Goal: Task Accomplishment & Management: Use online tool/utility

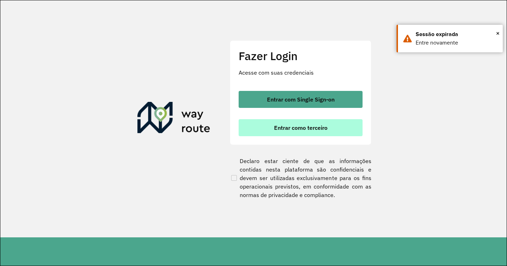
click at [309, 127] on span "Entrar como terceiro" at bounding box center [300, 128] width 53 height 6
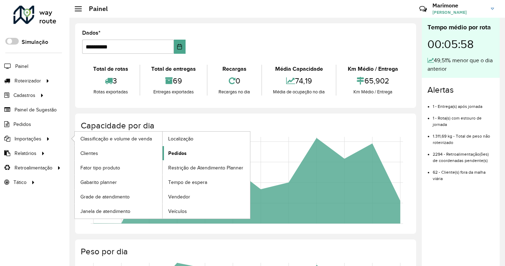
click at [181, 153] on span "Pedidos" at bounding box center [177, 153] width 18 height 7
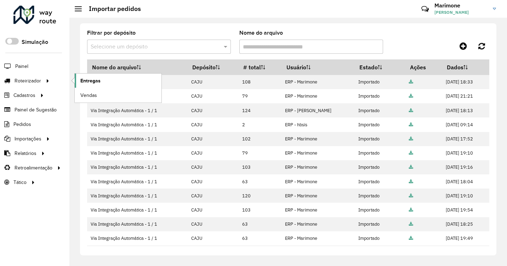
click at [90, 81] on span "Entregas" at bounding box center [90, 80] width 20 height 7
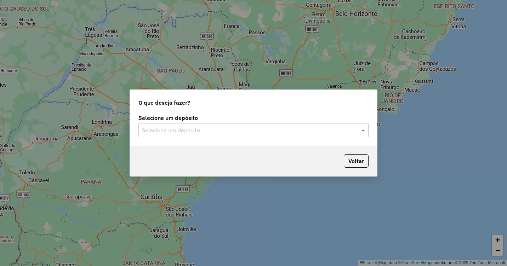
click at [360, 131] on span at bounding box center [364, 130] width 9 height 8
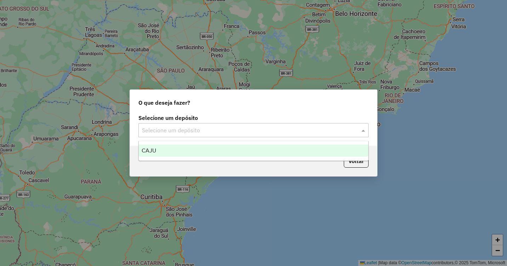
click at [222, 151] on div "CAJU" at bounding box center [253, 151] width 229 height 12
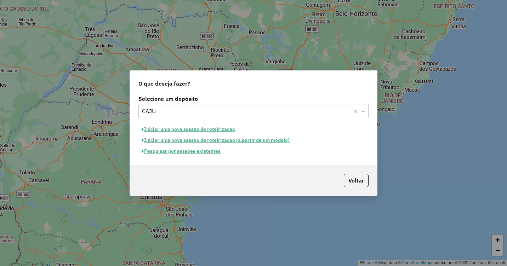
click at [208, 130] on button "Iniciar uma nova sessão de roteirização" at bounding box center [188, 129] width 100 height 11
select select "*"
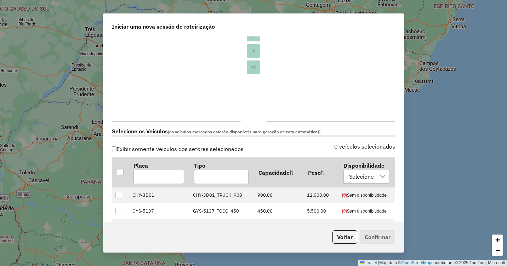
scroll to position [142, 0]
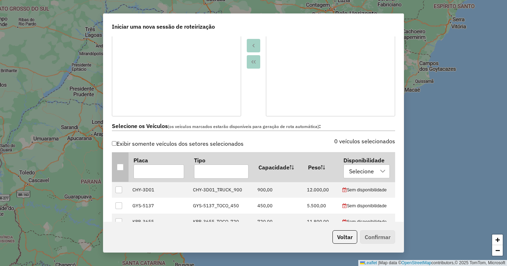
click at [118, 166] on div at bounding box center [120, 167] width 7 height 7
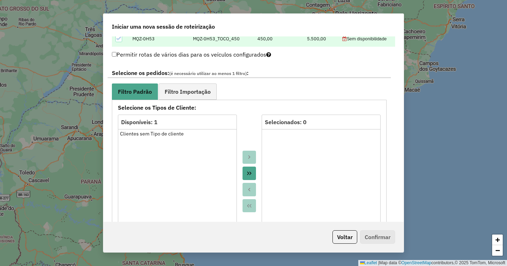
scroll to position [354, 0]
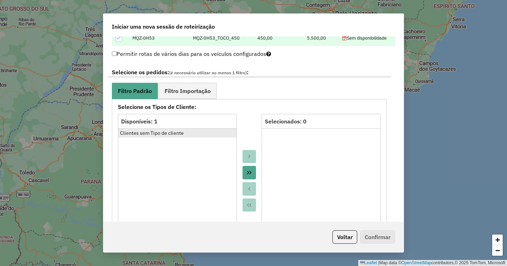
click at [169, 133] on div "Clientes sem Tipo de cliente" at bounding box center [177, 133] width 115 height 7
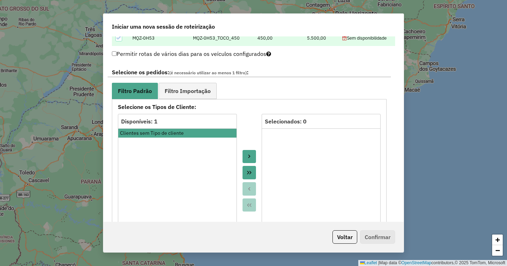
click at [249, 155] on icon "Move to Target" at bounding box center [249, 157] width 6 height 6
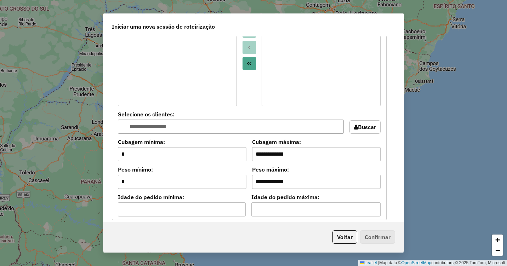
scroll to position [637, 0]
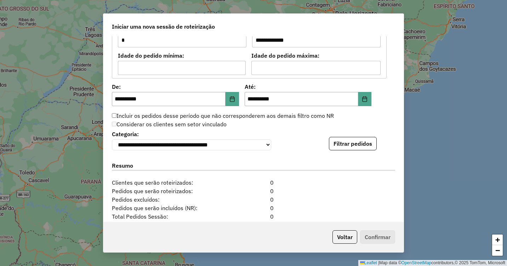
click at [352, 145] on button "Filtrar pedidos" at bounding box center [353, 143] width 48 height 13
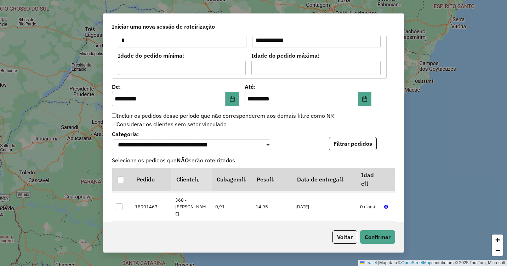
scroll to position [1133, 0]
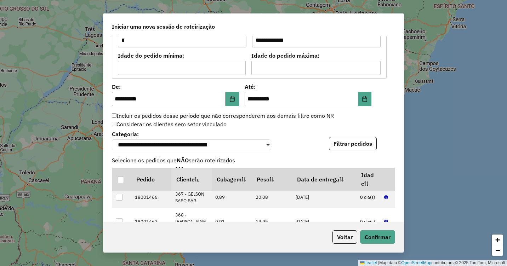
click at [383, 237] on button "Confirmar" at bounding box center [377, 237] width 35 height 13
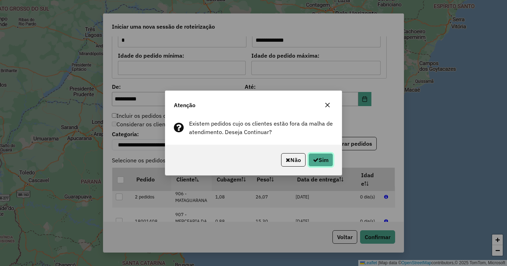
click at [328, 160] on button "Sim" at bounding box center [320, 159] width 25 height 13
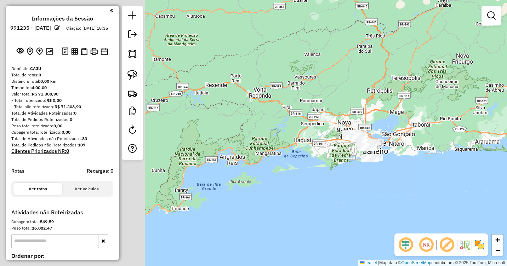
drag, startPoint x: 255, startPoint y: 123, endPoint x: 421, endPoint y: 128, distance: 166.1
click at [422, 128] on div "Janela de atendimento Grade de atendimento Capacidade Transportadoras Veículos …" at bounding box center [253, 133] width 507 height 266
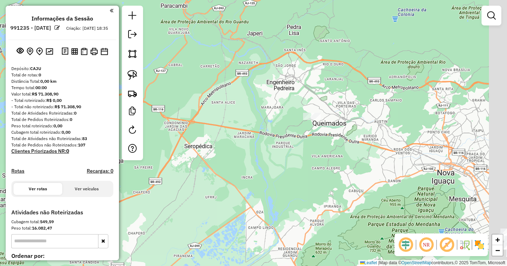
drag, startPoint x: 352, startPoint y: 141, endPoint x: 348, endPoint y: 141, distance: 3.9
click at [348, 141] on div "Janela de atendimento Grade de atendimento Capacidade Transportadoras Veículos …" at bounding box center [253, 133] width 507 height 266
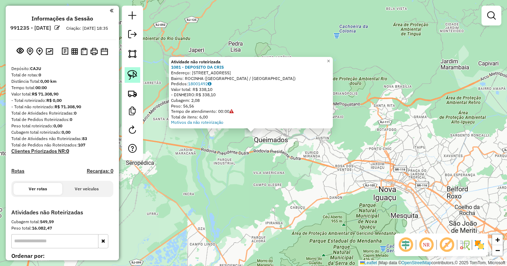
click at [135, 73] on img at bounding box center [132, 75] width 10 height 10
drag, startPoint x: 238, startPoint y: 140, endPoint x: 228, endPoint y: 143, distance: 10.5
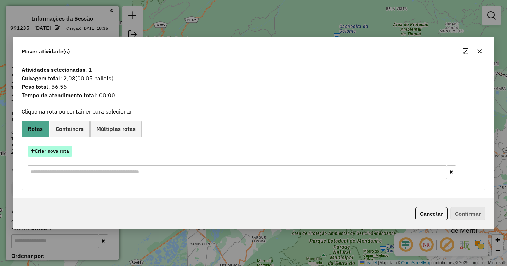
click at [64, 150] on button "Criar nova rota" at bounding box center [50, 151] width 45 height 11
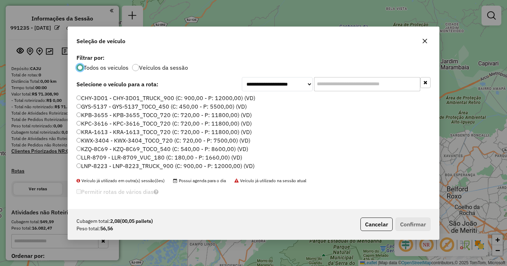
scroll to position [24, 0]
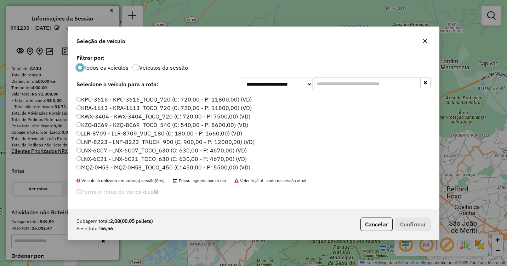
click at [112, 151] on label "LNX-6C07 - LNX-6C07_TOCO_630 (C: 630,00 - P: 4670,00) (VD)" at bounding box center [161, 150] width 170 height 8
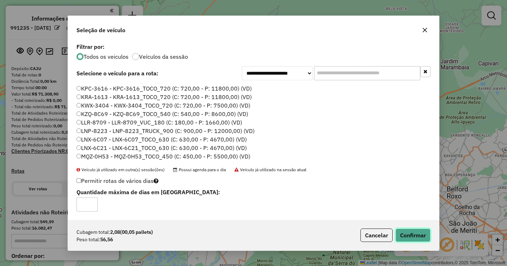
click at [416, 234] on button "Confirmar" at bounding box center [413, 235] width 35 height 13
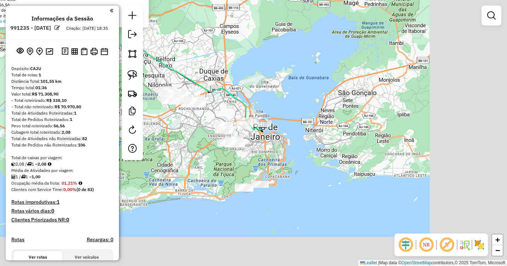
drag, startPoint x: 277, startPoint y: 185, endPoint x: 170, endPoint y: 78, distance: 152.0
click at [170, 78] on div "Atividade não roteirizada 1081 - DEPOSITO DA CRIS Endereço: [STREET_ADDRESS] Pe…" at bounding box center [253, 133] width 507 height 266
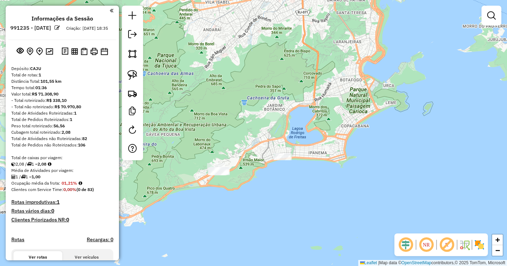
drag, startPoint x: 216, startPoint y: 134, endPoint x: 258, endPoint y: 129, distance: 42.4
click at [258, 129] on div "Atividade não roteirizada 1081 - DEPOSITO DA CRIS Endereço: [STREET_ADDRESS] Pe…" at bounding box center [253, 133] width 507 height 266
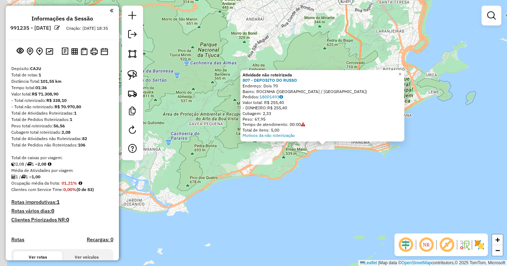
drag, startPoint x: 216, startPoint y: 130, endPoint x: 288, endPoint y: 143, distance: 72.7
click at [288, 143] on div "Atividade não roteirizada 807 - DEPOSITO DO RUSSO Endereço: Dois 70 Bairro: ROC…" at bounding box center [253, 133] width 507 height 266
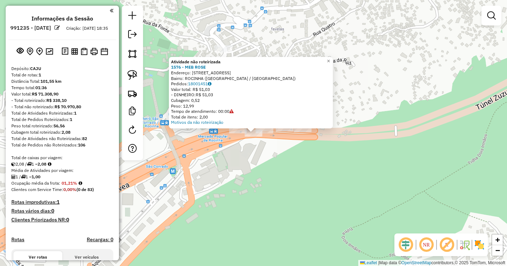
click at [236, 155] on div "Atividade não roteirizada 1576 - MEB ROSE Endereço: Travessa Servidao 15 Bairro…" at bounding box center [253, 133] width 507 height 266
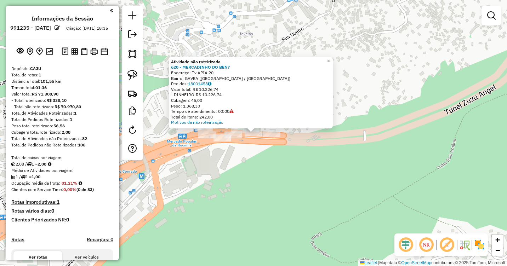
click at [251, 154] on div "Atividade não roteirizada 628 - MERCADINHO DO BEN? Endereço: Tv APIA 20 Bairro:…" at bounding box center [253, 133] width 507 height 266
click at [330, 58] on span "×" at bounding box center [328, 61] width 3 height 6
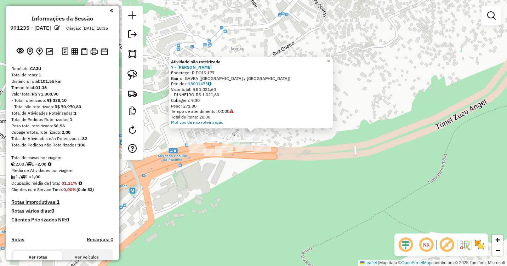
click at [330, 59] on span "×" at bounding box center [328, 61] width 3 height 6
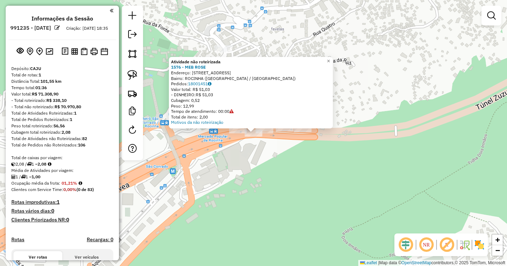
click at [243, 158] on div "Atividade não roteirizada 1576 - MEB ROSE Endereço: Travessa Servidao 15 Bairro…" at bounding box center [253, 133] width 507 height 266
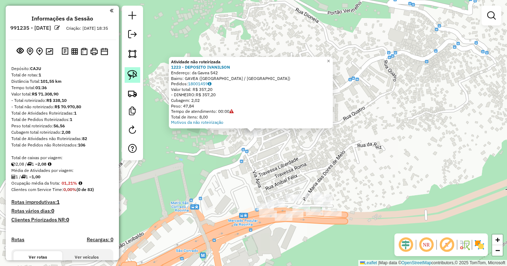
click at [136, 78] on img at bounding box center [132, 75] width 10 height 10
drag, startPoint x: 248, startPoint y: 143, endPoint x: 261, endPoint y: 146, distance: 13.2
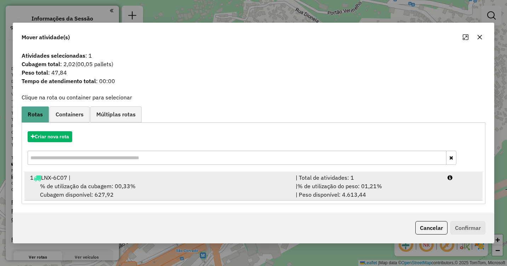
click at [135, 179] on div "1 LNX-6C07 |" at bounding box center [159, 178] width 266 height 8
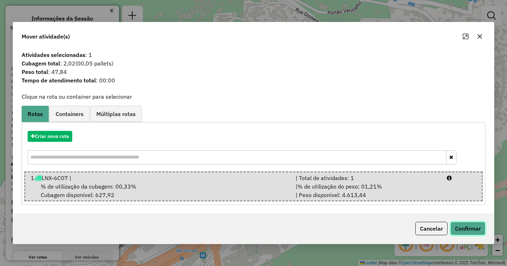
click at [471, 228] on button "Confirmar" at bounding box center [467, 228] width 35 height 13
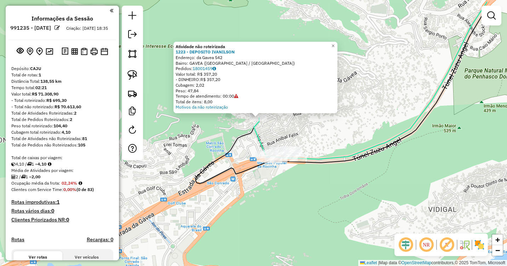
drag, startPoint x: 405, startPoint y: 182, endPoint x: 344, endPoint y: 146, distance: 71.4
click at [344, 146] on div "Atividade não roteirizada 1223 - DEPOSITO IVANILSON Endereço: da Gavea 542 Bair…" at bounding box center [253, 133] width 507 height 266
click at [135, 71] on img at bounding box center [132, 75] width 10 height 10
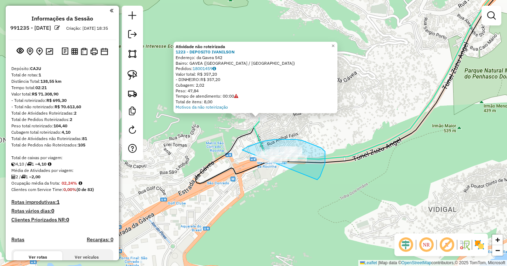
drag, startPoint x: 242, startPoint y: 150, endPoint x: 249, endPoint y: 165, distance: 16.5
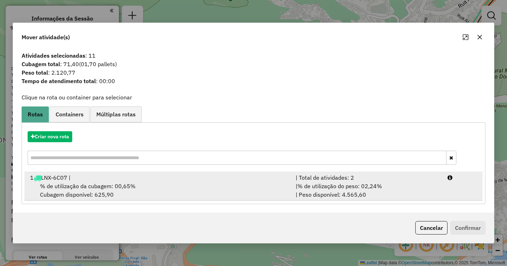
click at [182, 187] on div "% de utilização da cubagem: 00,65% Cubagem disponível: 625,90" at bounding box center [159, 190] width 266 height 17
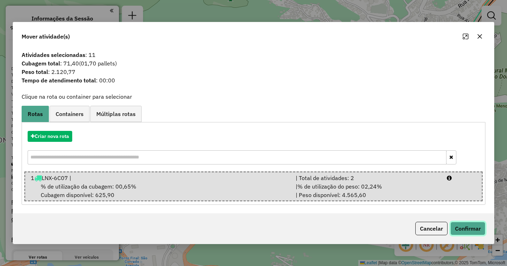
click at [466, 228] on button "Confirmar" at bounding box center [467, 228] width 35 height 13
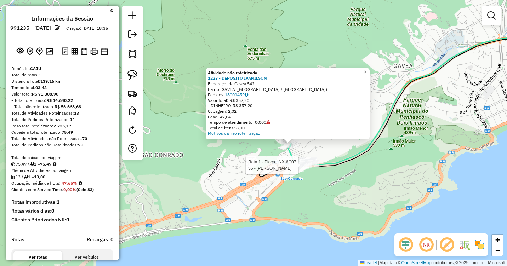
select select "**********"
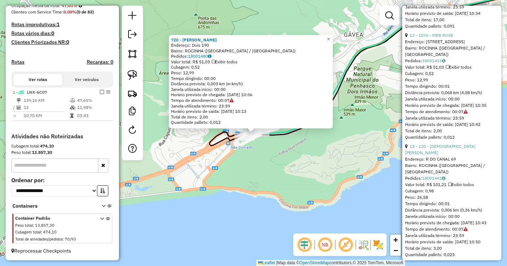
scroll to position [1473, 0]
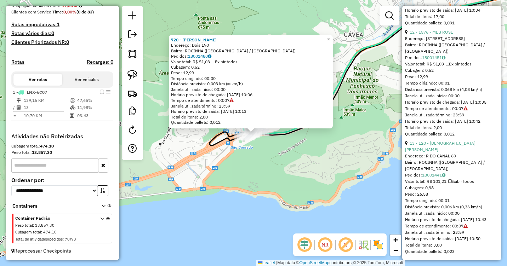
click at [390, 194] on div "720 - [PERSON_NAME]: Dois 190 Bairro: ROCINHA ([GEOGRAPHIC_DATA] / [GEOGRAPHIC_…" at bounding box center [253, 133] width 507 height 266
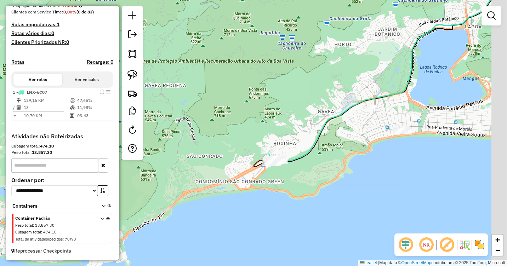
drag, startPoint x: 404, startPoint y: 124, endPoint x: 346, endPoint y: 127, distance: 57.8
click at [347, 127] on div "Janela de atendimento Grade de atendimento Capacidade Transportadoras Veículos …" at bounding box center [253, 133] width 507 height 266
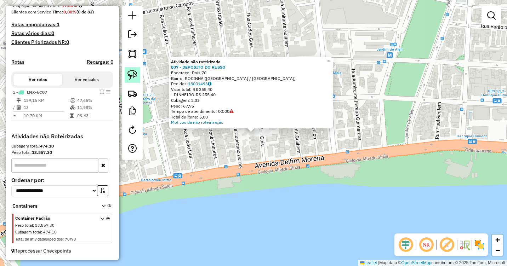
click at [136, 75] on img at bounding box center [132, 75] width 10 height 10
drag, startPoint x: 239, startPoint y: 140, endPoint x: 227, endPoint y: 145, distance: 13.7
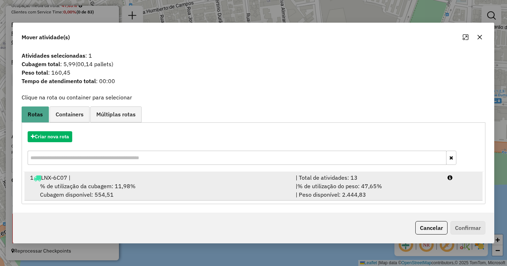
click at [162, 184] on div "% de utilização da cubagem: 11,98% Cubagem disponível: 554,51" at bounding box center [159, 190] width 266 height 17
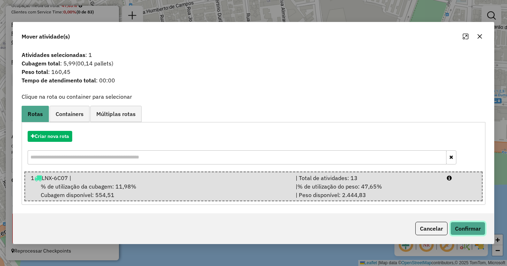
click at [462, 225] on button "Confirmar" at bounding box center [467, 228] width 35 height 13
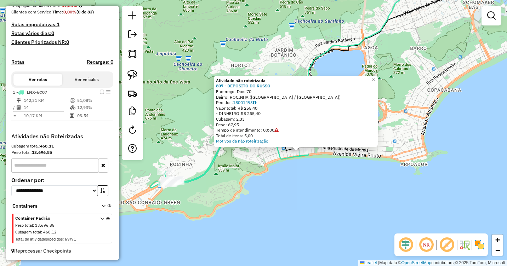
drag, startPoint x: 255, startPoint y: 172, endPoint x: 407, endPoint y: 194, distance: 152.7
click at [405, 194] on div "Atividade não roteirizada 807 - DEPOSITO DO RUSSO Endereço: Dois 70 Bairro: ROC…" at bounding box center [253, 133] width 507 height 266
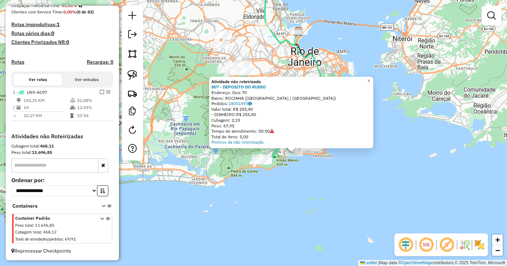
drag, startPoint x: 205, startPoint y: 155, endPoint x: 280, endPoint y: 205, distance: 90.4
click at [280, 205] on div "Atividade não roteirizada 807 - DEPOSITO DO RUSSO Endereço: Dois 70 Bairro: ROC…" at bounding box center [253, 133] width 507 height 266
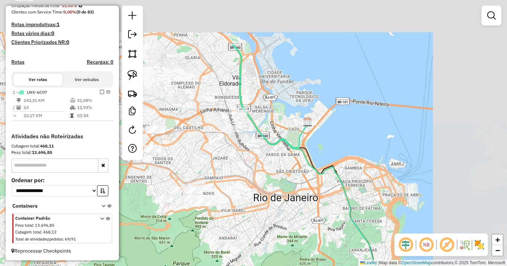
drag, startPoint x: 302, startPoint y: 148, endPoint x: 273, endPoint y: 152, distance: 29.3
click at [268, 164] on div "Atividade não roteirizada 807 - DEPOSITO DO RUSSO Endereço: Dois 70 Bairro: ROC…" at bounding box center [253, 133] width 507 height 266
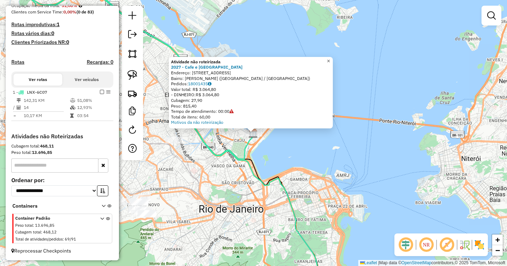
click at [331, 57] on link "×" at bounding box center [328, 61] width 8 height 8
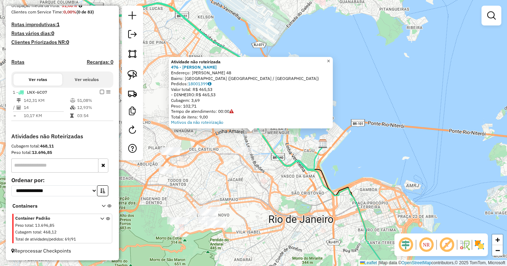
click at [330, 59] on span "×" at bounding box center [328, 61] width 3 height 6
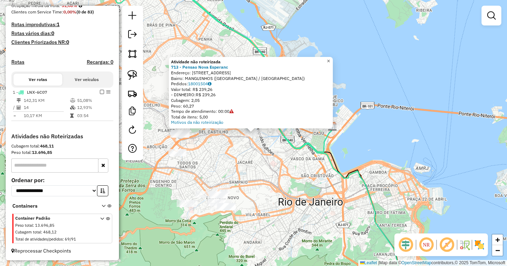
click at [330, 59] on span "×" at bounding box center [328, 61] width 3 height 6
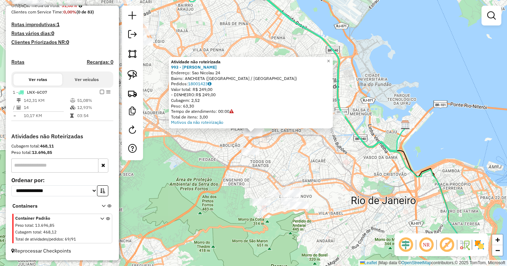
click at [212, 163] on div "Atividade não roteirizada 993 - MERCADINHO [PERSON_NAME]: Sao Nicolau 24 Bairro…" at bounding box center [253, 133] width 507 height 266
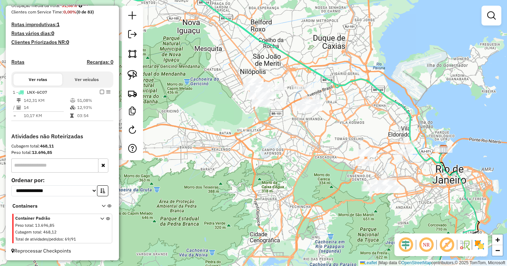
drag, startPoint x: 247, startPoint y: 170, endPoint x: 300, endPoint y: 169, distance: 52.8
click at [300, 169] on div "Janela de atendimento Grade de atendimento Capacidade Transportadoras Veículos …" at bounding box center [253, 133] width 507 height 266
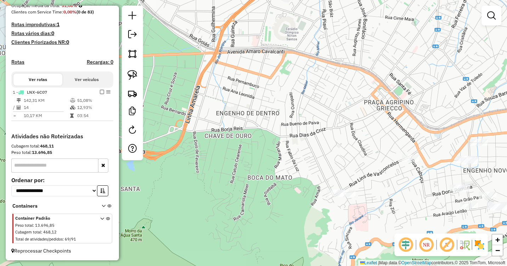
drag, startPoint x: 404, startPoint y: 213, endPoint x: 226, endPoint y: 178, distance: 181.9
click at [226, 178] on div "Janela de atendimento Grade de atendimento Capacidade Transportadoras Veículos …" at bounding box center [253, 133] width 507 height 266
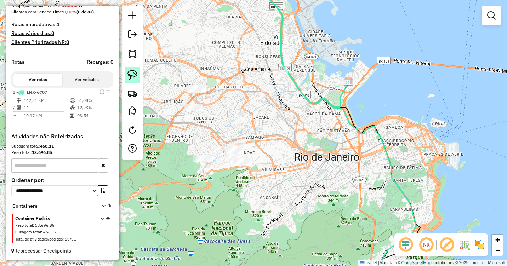
click at [135, 75] on img at bounding box center [132, 75] width 10 height 10
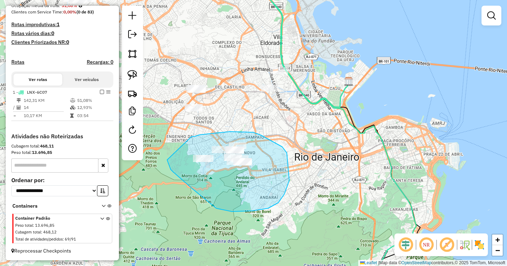
drag, startPoint x: 192, startPoint y: 137, endPoint x: 168, endPoint y: 144, distance: 24.8
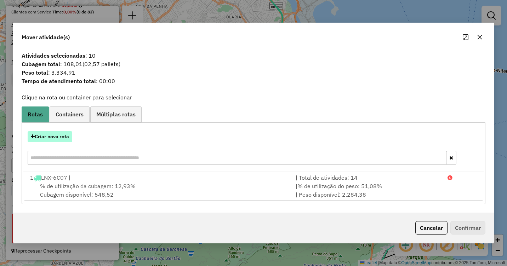
click at [53, 137] on button "Criar nova rota" at bounding box center [50, 136] width 45 height 11
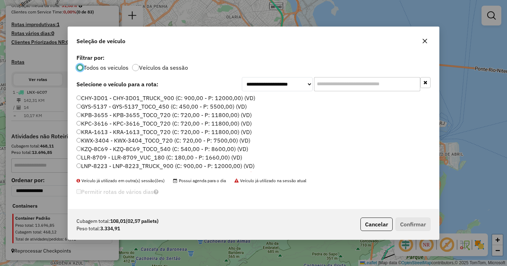
scroll to position [4, 2]
click at [141, 141] on label "KWX-3404 - KWX-3404_TOCO_720 (C: 720,00 - P: 7500,00) (VD)" at bounding box center [163, 140] width 174 height 8
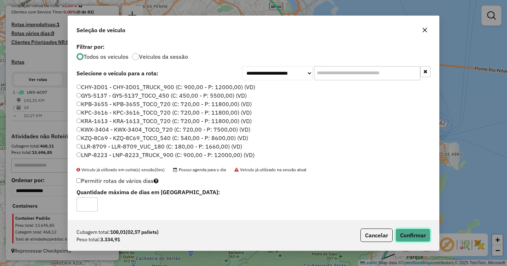
click at [413, 230] on button "Confirmar" at bounding box center [413, 235] width 35 height 13
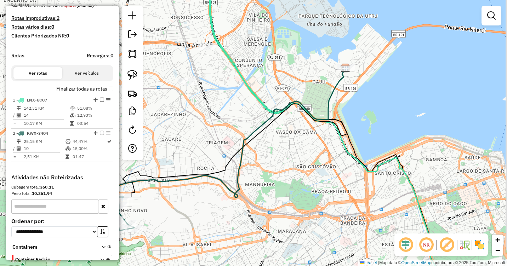
drag, startPoint x: 352, startPoint y: 96, endPoint x: 324, endPoint y: 144, distance: 55.9
click at [324, 145] on div "Janela de atendimento Grade de atendimento Capacidade Transportadoras Veículos …" at bounding box center [253, 133] width 507 height 266
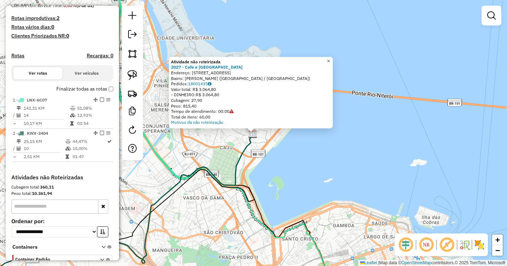
click at [330, 61] on span "×" at bounding box center [328, 61] width 3 height 6
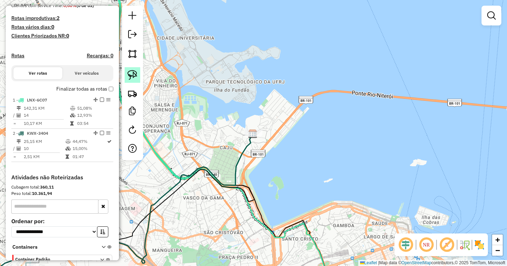
click at [131, 76] on img at bounding box center [132, 75] width 10 height 10
drag, startPoint x: 232, startPoint y: 132, endPoint x: 239, endPoint y: 140, distance: 10.8
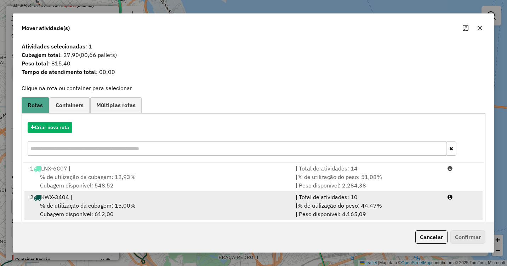
click at [167, 206] on div "% de utilização da cubagem: 15,00% Cubagem disponível: 612,00" at bounding box center [159, 209] width 266 height 17
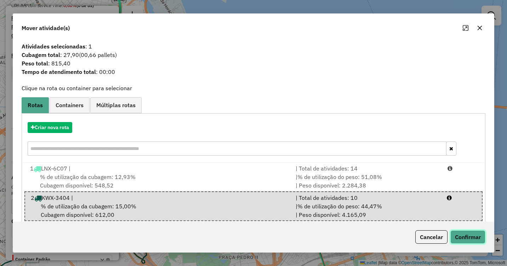
click at [472, 237] on button "Confirmar" at bounding box center [467, 237] width 35 height 13
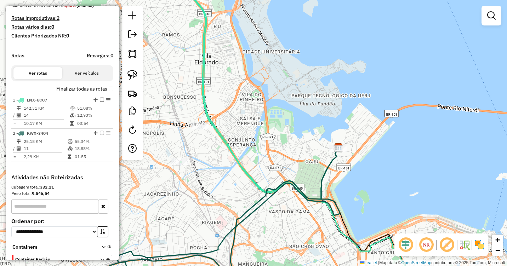
drag, startPoint x: 173, startPoint y: 145, endPoint x: 353, endPoint y: 166, distance: 180.7
click at [353, 166] on div "Janela de atendimento Grade de atendimento Capacidade Transportadoras Veículos …" at bounding box center [253, 133] width 507 height 266
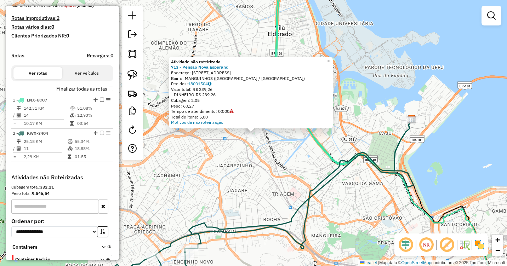
click at [233, 169] on div "Atividade não roteirizada 713 - Pensao Nova Esperanc Endereço: [STREET_ADDRESS]…" at bounding box center [253, 133] width 507 height 266
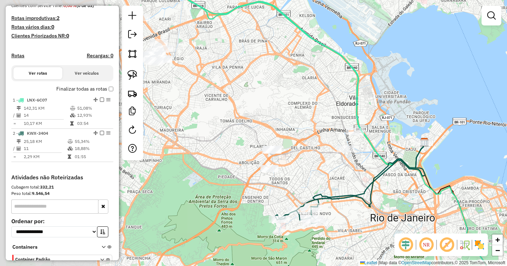
drag, startPoint x: 215, startPoint y: 175, endPoint x: 322, endPoint y: 172, distance: 107.0
click at [322, 172] on div "Janela de atendimento Grade de atendimento Capacidade Transportadoras Veículos …" at bounding box center [253, 133] width 507 height 266
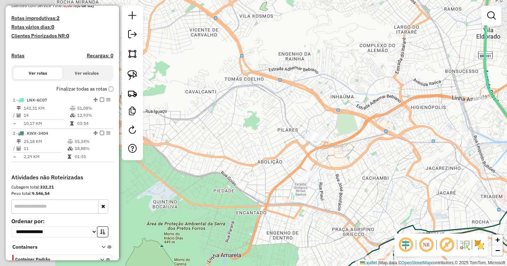
drag, startPoint x: 266, startPoint y: 188, endPoint x: 338, endPoint y: 192, distance: 72.0
click at [338, 192] on div "Janela de atendimento Grade de atendimento Capacidade Transportadoras Veículos …" at bounding box center [253, 133] width 507 height 266
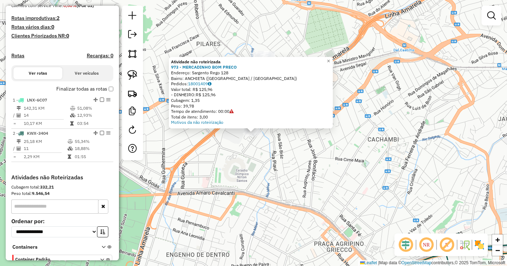
click at [283, 162] on div "Atividade não roteirizada 973 - MERCADINHO BOM PRECO Endereço: Sargento Rego 12…" at bounding box center [253, 133] width 507 height 266
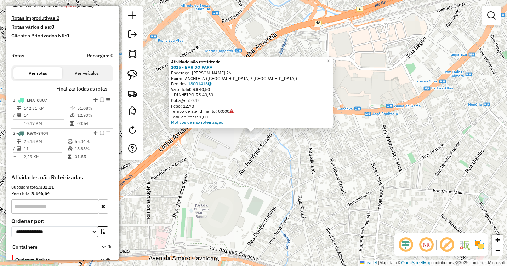
click at [262, 173] on div "Atividade não roteirizada 1015 - BAR DO PARA Endereço: [PERSON_NAME] 26 Bairro:…" at bounding box center [253, 133] width 507 height 266
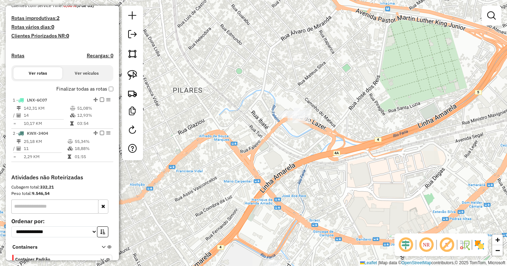
drag, startPoint x: 290, startPoint y: 121, endPoint x: 308, endPoint y: 197, distance: 77.9
click at [308, 197] on div "Janela de atendimento Grade de atendimento Capacidade Transportadoras Veículos …" at bounding box center [253, 133] width 507 height 266
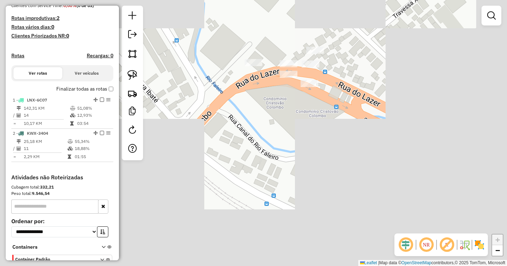
drag, startPoint x: 305, startPoint y: 149, endPoint x: 294, endPoint y: 161, distance: 15.8
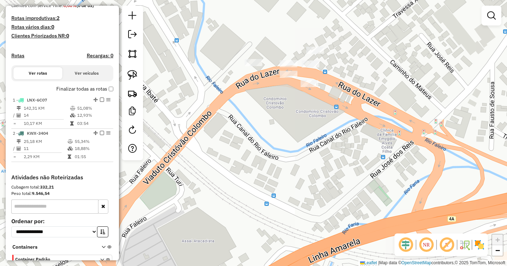
click at [297, 210] on div "Janela de atendimento Grade de atendimento Capacidade Transportadoras Veículos …" at bounding box center [253, 133] width 507 height 266
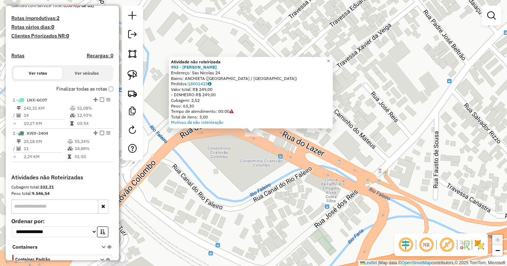
click at [293, 153] on div "Atividade não roteirizada 993 - MERCADINHO [PERSON_NAME]: Sao Nicolau 24 Bairro…" at bounding box center [253, 133] width 507 height 266
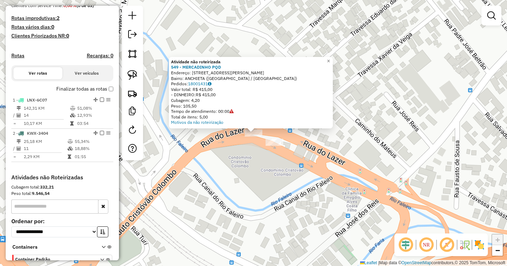
click at [256, 173] on div "Atividade não roteirizada 549 - MERCADINHO PQD Endereço: [STREET_ADDRESS][PERSO…" at bounding box center [253, 133] width 507 height 266
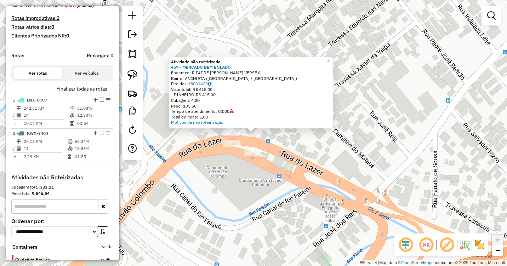
drag, startPoint x: 303, startPoint y: 168, endPoint x: 301, endPoint y: 165, distance: 4.0
click at [303, 167] on div "Atividade não roteirizada 457 - MERCADO BEM BOLADO Endereço: R PADRE [PERSON_NA…" at bounding box center [253, 133] width 507 height 266
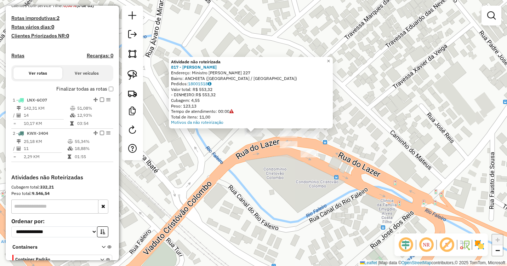
click at [280, 222] on div "Atividade não roteirizada 817 - [PERSON_NAME]: Ministro [PERSON_NAME] 227 Bairr…" at bounding box center [253, 133] width 507 height 266
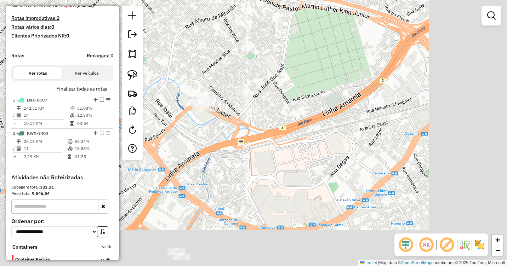
drag, startPoint x: 291, startPoint y: 166, endPoint x: 251, endPoint y: 107, distance: 70.4
click at [252, 108] on div "Janela de atendimento Grade de atendimento Capacidade Transportadoras Veículos …" at bounding box center [253, 133] width 507 height 266
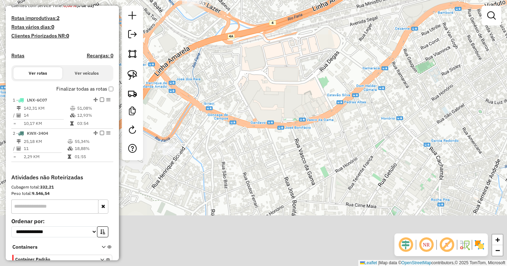
drag, startPoint x: 309, startPoint y: 176, endPoint x: 341, endPoint y: 96, distance: 85.7
click at [358, 89] on div "Janela de atendimento Grade de atendimento Capacidade Transportadoras Veículos …" at bounding box center [253, 133] width 507 height 266
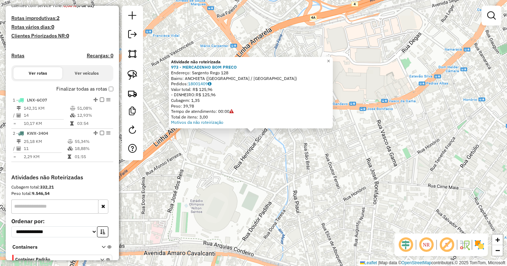
click at [233, 153] on div "Atividade não roteirizada 973 - MERCADINHO BOM PRECO Endereço: Sargento Rego 12…" at bounding box center [253, 133] width 507 height 266
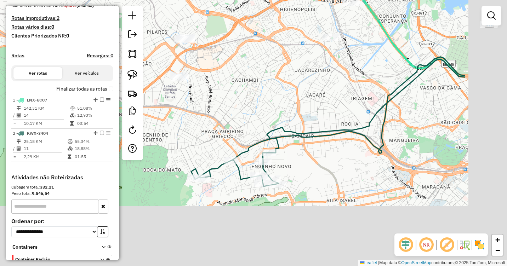
drag, startPoint x: 362, startPoint y: 210, endPoint x: 247, endPoint y: 101, distance: 158.1
click at [250, 106] on icon at bounding box center [331, 122] width 268 height 127
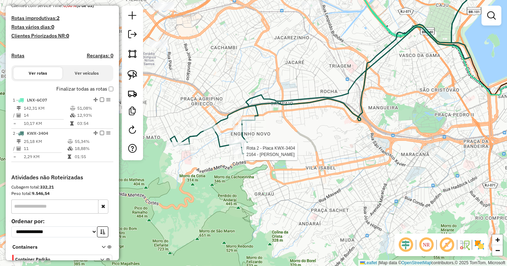
select select "**********"
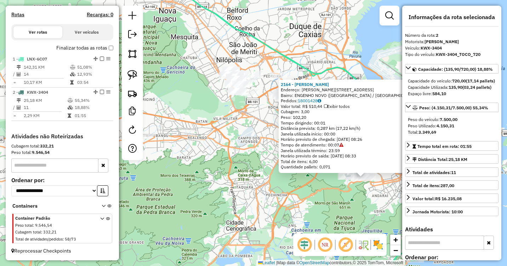
scroll to position [0, 0]
click at [277, 177] on div "2164 - [PERSON_NAME]: [PERSON_NAME] 157 Bairro: ENGENHO NOVO ([GEOGRAPHIC_DATA]…" at bounding box center [253, 133] width 507 height 266
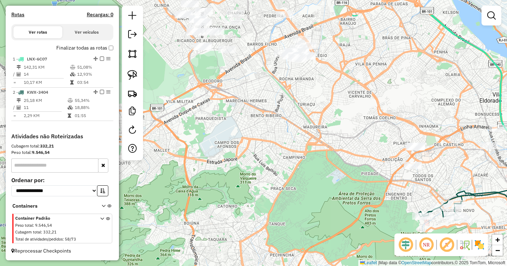
drag, startPoint x: 286, startPoint y: 143, endPoint x: 312, endPoint y: 204, distance: 66.0
click at [312, 204] on div "Janela de atendimento Grade de atendimento Capacidade Transportadoras Veículos …" at bounding box center [253, 133] width 507 height 266
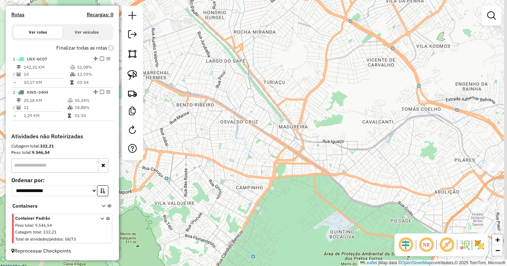
drag, startPoint x: 389, startPoint y: 181, endPoint x: 155, endPoint y: 165, distance: 234.3
click at [155, 165] on div "Janela de atendimento Grade de atendimento Capacidade Transportadoras Veículos …" at bounding box center [253, 133] width 507 height 266
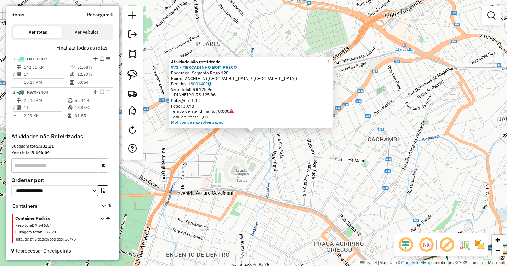
click at [283, 159] on div "Atividade não roteirizada 973 - MERCADINHO BOM PRECO Endereço: Sargento Rego 12…" at bounding box center [253, 133] width 507 height 266
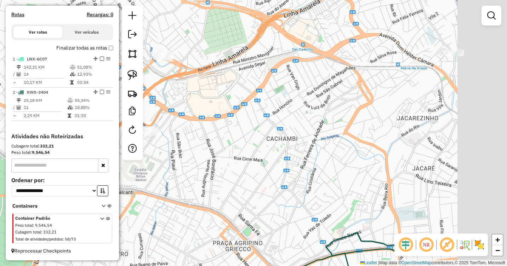
drag, startPoint x: 310, startPoint y: 170, endPoint x: 208, endPoint y: 169, distance: 102.3
click at [208, 169] on div "Janela de atendimento Grade de atendimento Capacidade Transportadoras Veículos …" at bounding box center [253, 133] width 507 height 266
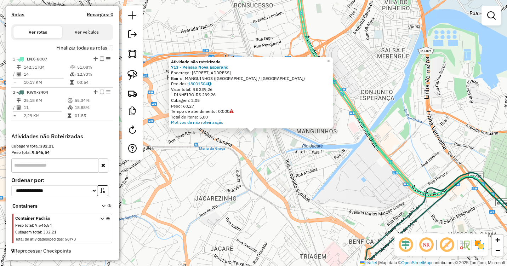
click at [328, 58] on div "Atividade não roteirizada 713 - Pensao Nova Esperanc Endereço: [STREET_ADDRESS]…" at bounding box center [251, 93] width 164 height 72
click at [331, 58] on link "×" at bounding box center [328, 61] width 8 height 8
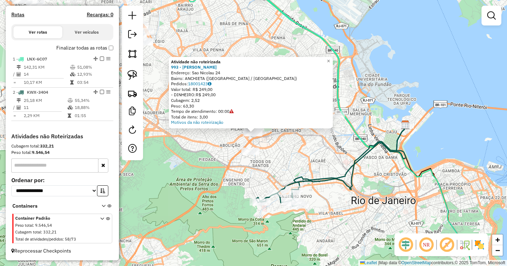
click at [269, 138] on div "Atividade não roteirizada 993 - MERCADINHO [PERSON_NAME]: Sao Nicolau 24 Bairro…" at bounding box center [253, 133] width 507 height 266
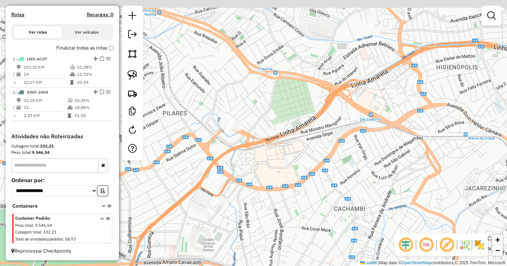
drag, startPoint x: 243, startPoint y: 145, endPoint x: 324, endPoint y: 152, distance: 81.8
click at [318, 152] on div "Janela de atendimento Grade de atendimento Capacidade Transportadoras Veículos …" at bounding box center [253, 133] width 507 height 266
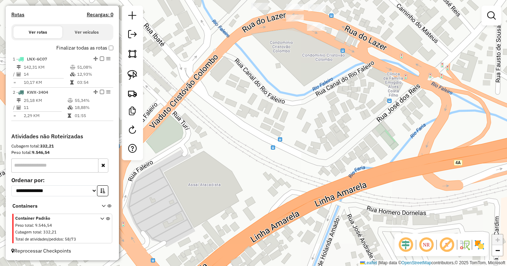
drag, startPoint x: 309, startPoint y: 148, endPoint x: 313, endPoint y: 187, distance: 38.8
click at [313, 187] on div "Janela de atendimento Grade de atendimento Capacidade Transportadoras Veículos …" at bounding box center [253, 133] width 507 height 266
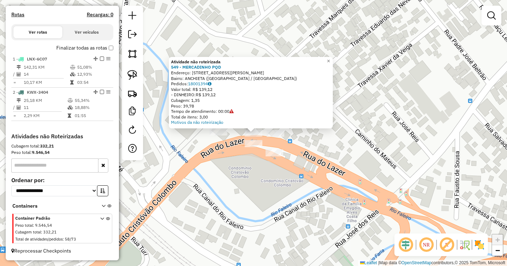
click at [300, 41] on div "Atividade não roteirizada 549 - MERCADINHO PQD Endereço: R [PERSON_NAME] 20 Bai…" at bounding box center [253, 133] width 507 height 266
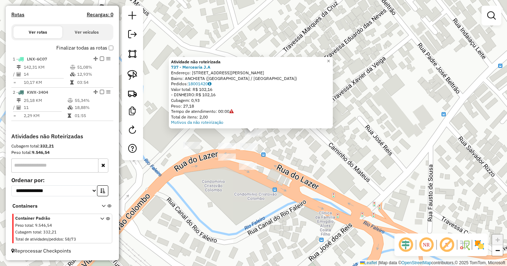
click at [288, 145] on div "Atividade não roteirizada 737 - Mercearia J.A Endereço: [STREET_ADDRESS][PERSON…" at bounding box center [253, 133] width 507 height 266
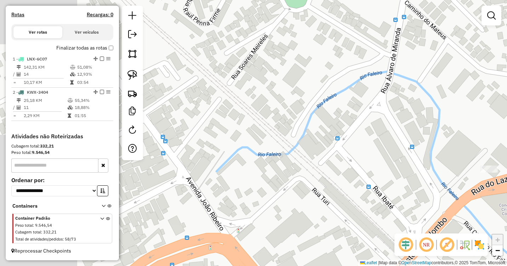
drag, startPoint x: 178, startPoint y: 130, endPoint x: 477, endPoint y: 154, distance: 299.8
click at [477, 154] on div "Janela de atendimento Grade de atendimento Capacidade Transportadoras Veículos …" at bounding box center [253, 133] width 507 height 266
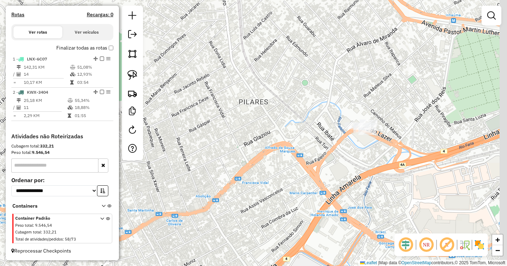
drag, startPoint x: 351, startPoint y: 120, endPoint x: 245, endPoint y: 115, distance: 105.6
click at [245, 115] on div "Janela de atendimento Grade de atendimento Capacidade Transportadoras Veículos …" at bounding box center [253, 133] width 507 height 266
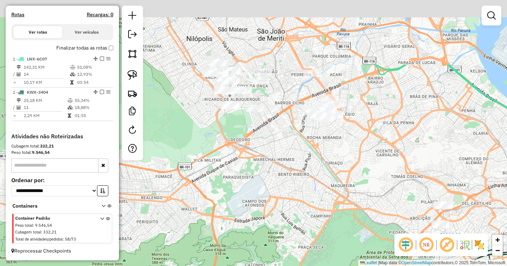
drag, startPoint x: 214, startPoint y: 94, endPoint x: 398, endPoint y: 186, distance: 205.1
click at [398, 186] on div "Janela de atendimento Grade de atendimento Capacidade Transportadoras Veículos …" at bounding box center [253, 133] width 507 height 266
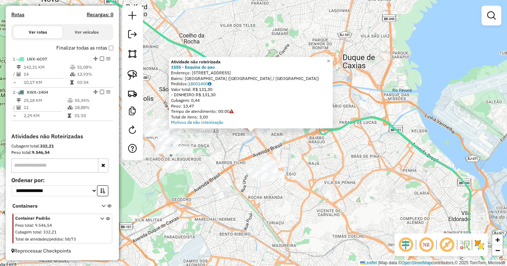
click at [311, 161] on div "Atividade não roteirizada 1555 - Esquina do pao Endereço: [STREET_ADDRESS] Pedi…" at bounding box center [253, 133] width 507 height 266
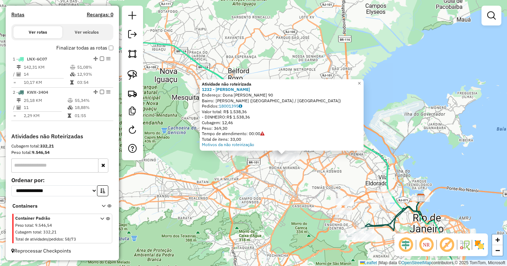
click at [391, 169] on icon at bounding box center [245, 151] width 420 height 283
select select "**********"
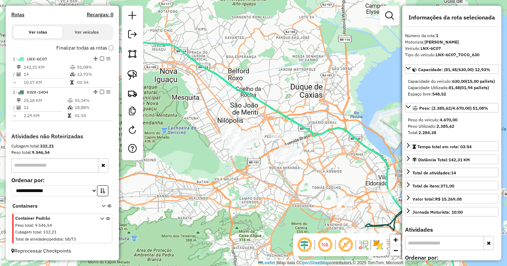
drag, startPoint x: 243, startPoint y: 185, endPoint x: 193, endPoint y: 155, distance: 58.8
click at [194, 158] on div "Janela de atendimento Grade de atendimento Capacidade Transportadoras Veículos …" at bounding box center [253, 133] width 507 height 266
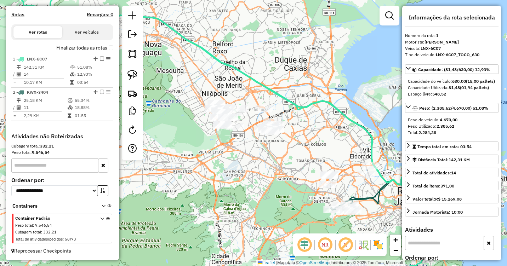
drag, startPoint x: 243, startPoint y: 148, endPoint x: 274, endPoint y: 148, distance: 31.2
click at [274, 148] on div "Janela de atendimento Grade de atendimento Capacidade Transportadoras Veículos …" at bounding box center [253, 133] width 507 height 266
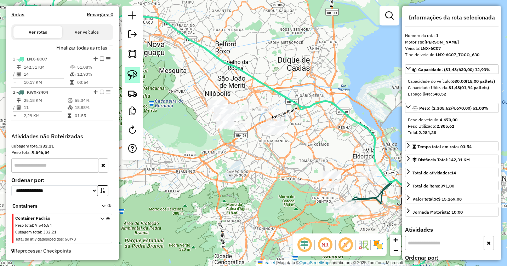
click at [131, 75] on img at bounding box center [132, 75] width 10 height 10
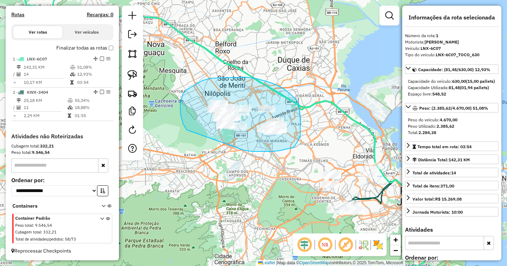
drag, startPoint x: 187, startPoint y: 130, endPoint x: 225, endPoint y: 146, distance: 41.1
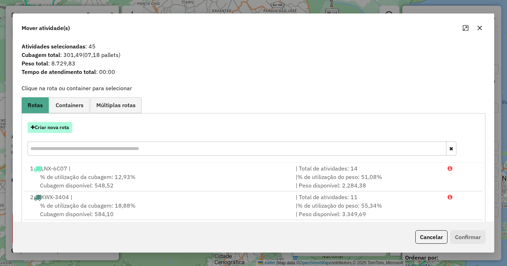
click at [57, 125] on button "Criar nova rota" at bounding box center [50, 127] width 45 height 11
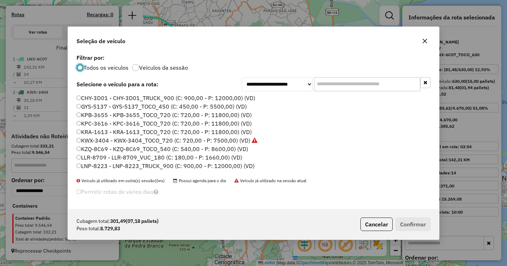
scroll to position [4, 2]
click at [101, 125] on label "KPC-3616 - KPC-3616_TOCO_720 (C: 720,00 - P: 11800,00) (VD)" at bounding box center [163, 123] width 175 height 8
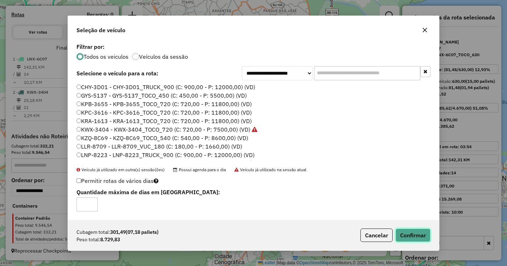
click at [411, 233] on button "Confirmar" at bounding box center [413, 235] width 35 height 13
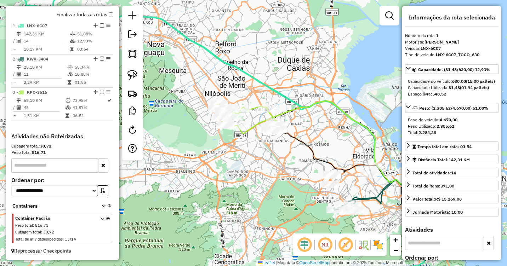
scroll to position [35, 0]
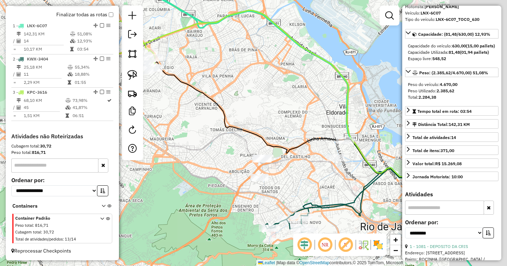
drag, startPoint x: 341, startPoint y: 177, endPoint x: 234, endPoint y: 138, distance: 113.6
click at [233, 137] on div "Janela de atendimento Grade de atendimento Capacidade Transportadoras Veículos …" at bounding box center [253, 133] width 507 height 266
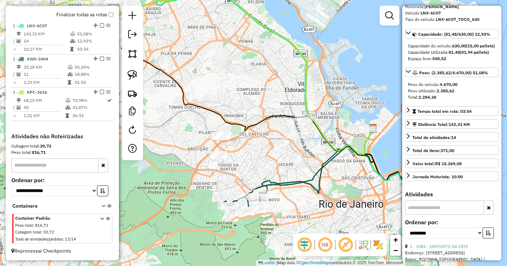
drag, startPoint x: 137, startPoint y: 73, endPoint x: 175, endPoint y: 86, distance: 40.4
click at [137, 73] on img at bounding box center [132, 75] width 10 height 10
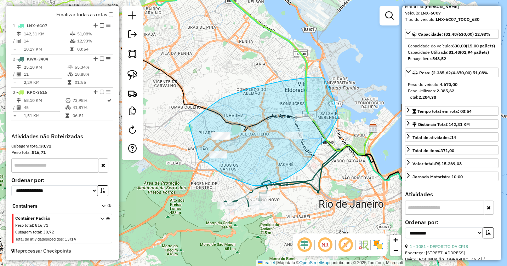
drag, startPoint x: 189, startPoint y: 123, endPoint x: 196, endPoint y: 157, distance: 34.7
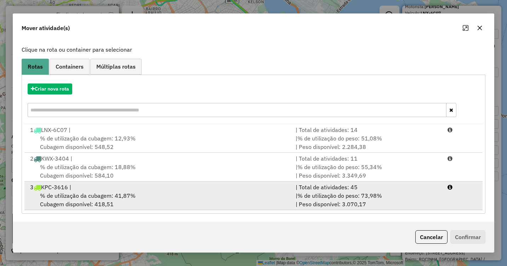
scroll to position [39, 0]
click at [198, 199] on div "% de utilização da cubagem: 41,87% Cubagem disponível: 418,51" at bounding box center [159, 199] width 266 height 17
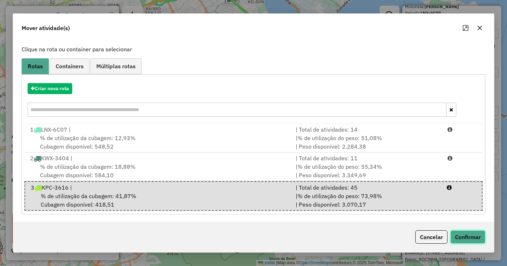
click at [470, 238] on button "Confirmar" at bounding box center [467, 237] width 35 height 13
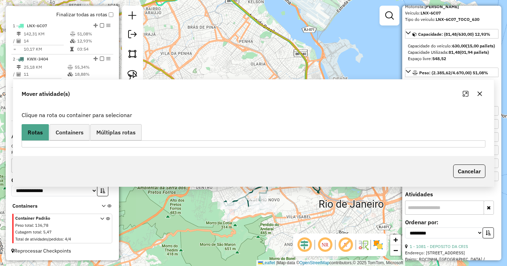
scroll to position [0, 0]
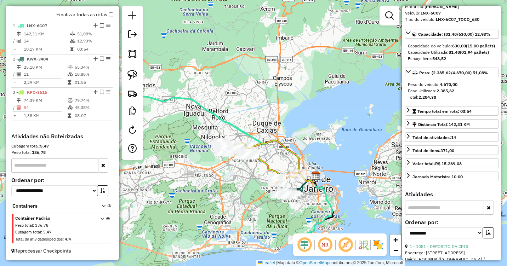
click at [100, 219] on icon at bounding box center [102, 230] width 4 height 27
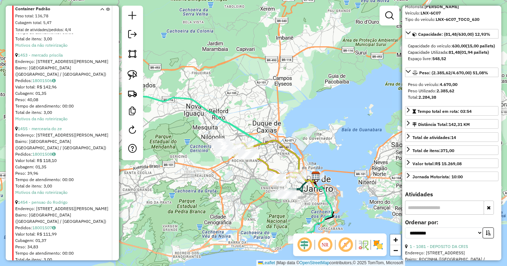
scroll to position [536, 0]
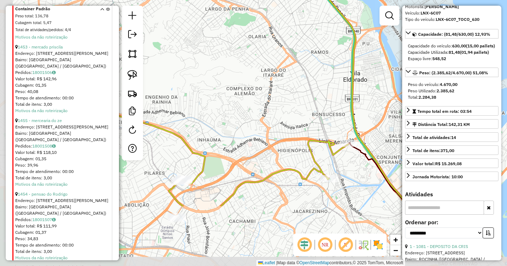
drag, startPoint x: 240, startPoint y: 171, endPoint x: 338, endPoint y: 91, distance: 126.6
click at [338, 91] on div "Janela de atendimento Grade de atendimento Capacidade Transportadoras Veículos …" at bounding box center [253, 133] width 507 height 266
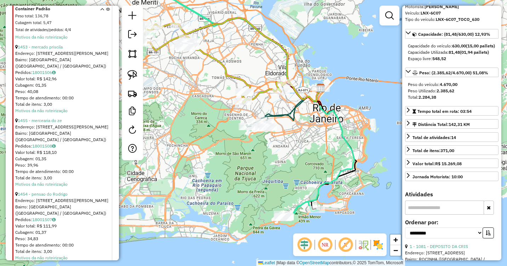
drag, startPoint x: 245, startPoint y: 130, endPoint x: 250, endPoint y: 138, distance: 9.7
click at [250, 138] on div "Janela de atendimento Grade de atendimento Capacidade Transportadoras Veículos …" at bounding box center [253, 133] width 507 height 266
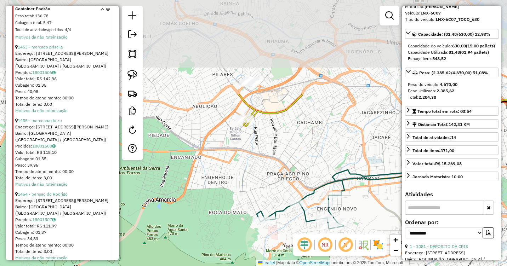
drag, startPoint x: 249, startPoint y: 42, endPoint x: 260, endPoint y: 163, distance: 121.6
click at [260, 163] on div "Janela de atendimento Grade de atendimento Capacidade Transportadoras Veículos …" at bounding box center [253, 133] width 507 height 266
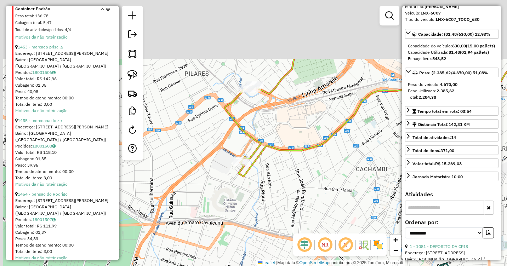
drag, startPoint x: 269, startPoint y: 99, endPoint x: 284, endPoint y: 217, distance: 118.9
click at [284, 217] on div "Janela de atendimento Grade de atendimento Capacidade Transportadoras Veículos …" at bounding box center [253, 133] width 507 height 266
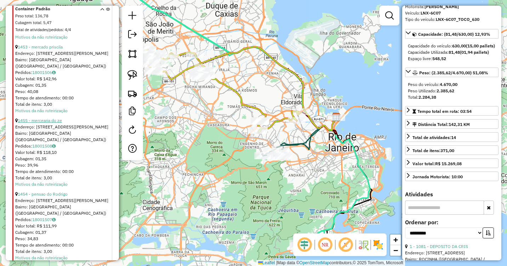
click at [43, 118] on link "1455 - mercearia do ze" at bounding box center [40, 120] width 44 height 5
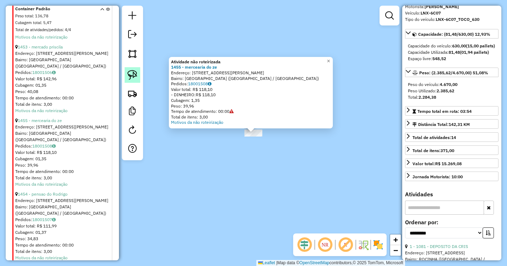
click at [130, 79] on img at bounding box center [132, 75] width 10 height 10
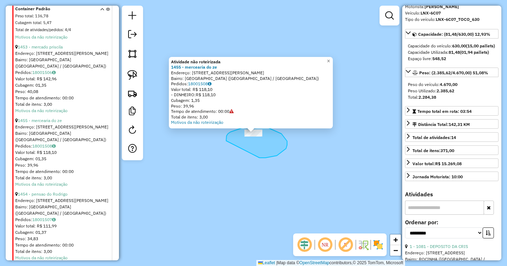
drag, startPoint x: 226, startPoint y: 141, endPoint x: 214, endPoint y: 149, distance: 14.6
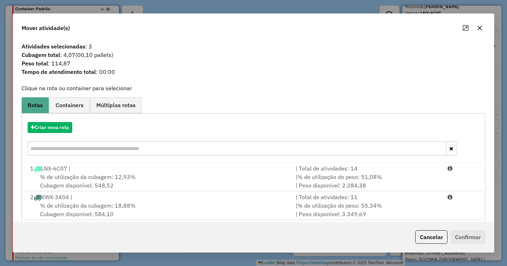
scroll to position [39, 0]
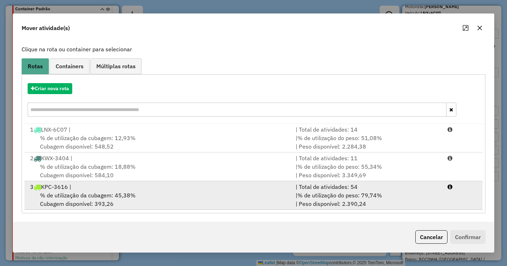
click at [147, 197] on div "% de utilização da cubagem: 45,38% Cubagem disponível: 393,26" at bounding box center [159, 199] width 266 height 17
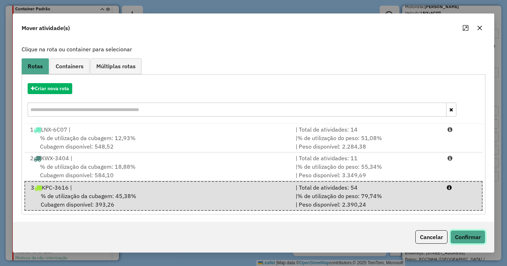
click at [463, 238] on button "Confirmar" at bounding box center [467, 237] width 35 height 13
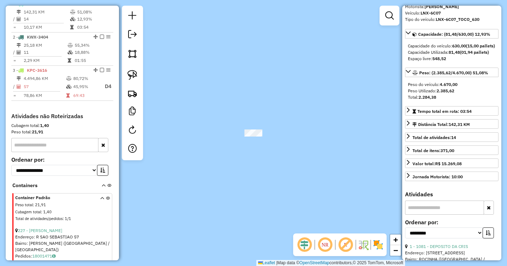
scroll to position [336, 0]
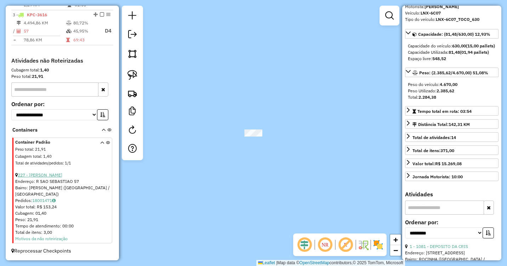
click at [43, 178] on link "227 - [PERSON_NAME]" at bounding box center [40, 174] width 45 height 5
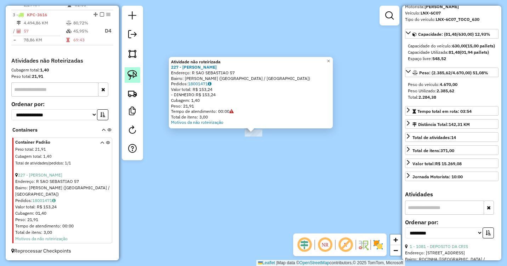
click at [132, 74] on img at bounding box center [132, 75] width 10 height 10
drag, startPoint x: 232, startPoint y: 140, endPoint x: 236, endPoint y: 145, distance: 6.7
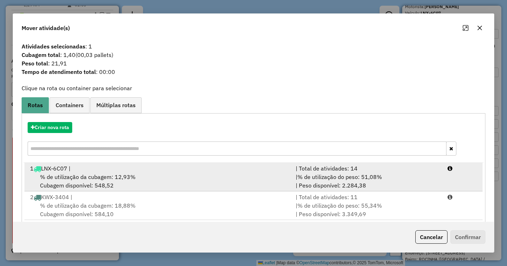
scroll to position [39, 0]
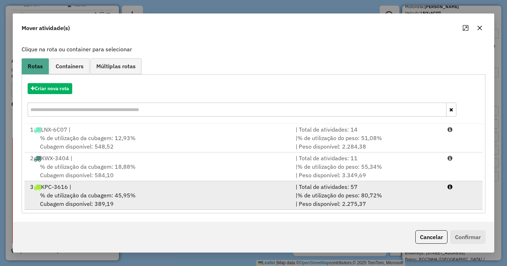
click at [212, 200] on div "% de utilização da cubagem: 45,95% Cubagem disponível: 389,19" at bounding box center [159, 199] width 266 height 17
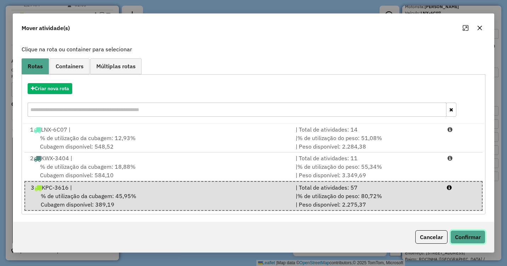
click at [467, 234] on button "Confirmar" at bounding box center [467, 237] width 35 height 13
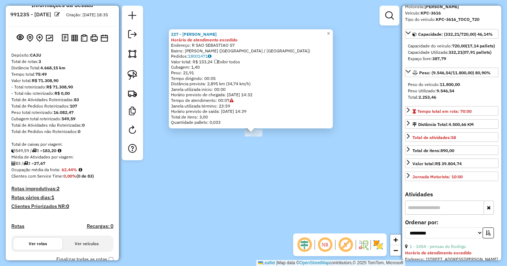
scroll to position [0, 0]
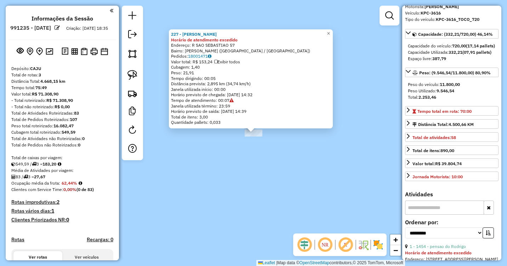
click at [304, 209] on div "227 - [PERSON_NAME] de atendimento excedido Endereço: R [GEOGRAPHIC_DATA] 57 Ba…" at bounding box center [253, 133] width 507 height 266
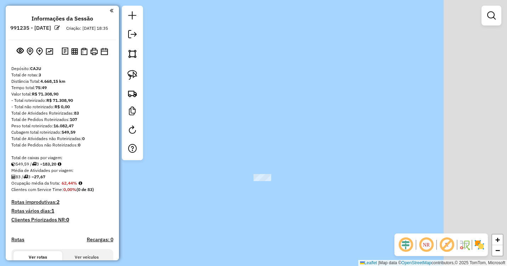
drag, startPoint x: 411, startPoint y: 155, endPoint x: 329, endPoint y: 170, distance: 83.1
click at [330, 170] on div "Janela de atendimento Grade de atendimento Capacidade Transportadoras Veículos …" at bounding box center [253, 133] width 507 height 266
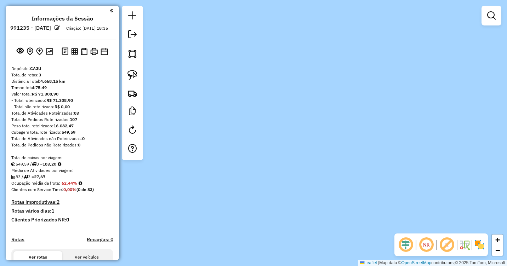
drag, startPoint x: 411, startPoint y: 146, endPoint x: 300, endPoint y: 195, distance: 121.1
click at [300, 195] on div "Janela de atendimento Grade de atendimento Capacidade Transportadoras Veículos …" at bounding box center [253, 133] width 507 height 266
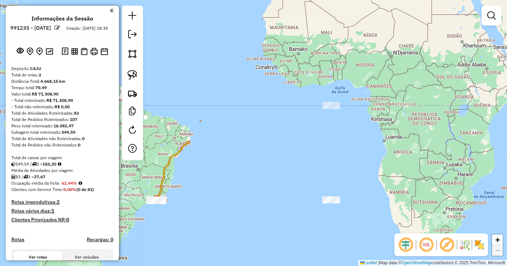
drag, startPoint x: 317, startPoint y: 214, endPoint x: 360, endPoint y: 145, distance: 81.6
click at [361, 146] on div "Janela de atendimento Grade de atendimento Capacidade Transportadoras Veículos …" at bounding box center [253, 133] width 507 height 266
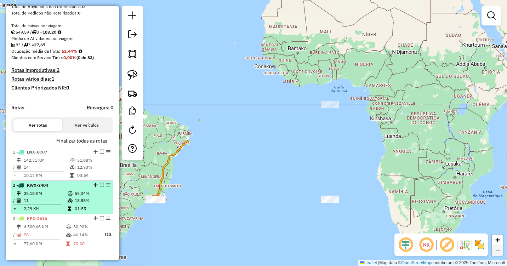
scroll to position [155, 0]
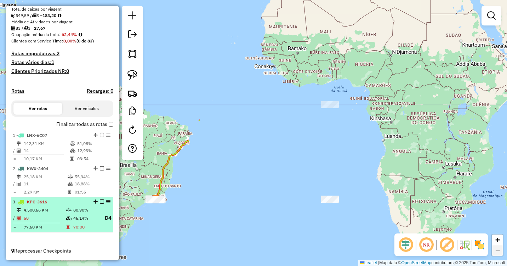
click at [66, 210] on icon at bounding box center [68, 210] width 5 height 4
select select "**********"
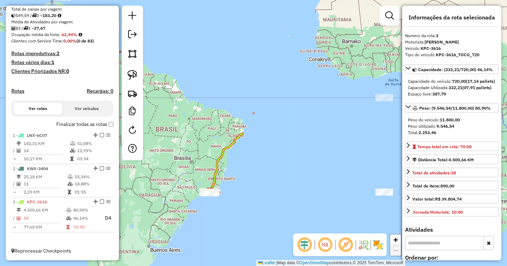
click at [42, 107] on button "Ver rotas" at bounding box center [37, 109] width 49 height 12
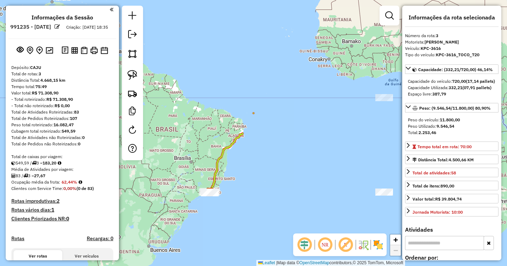
scroll to position [0, 0]
click at [110, 11] on em at bounding box center [112, 10] width 4 height 6
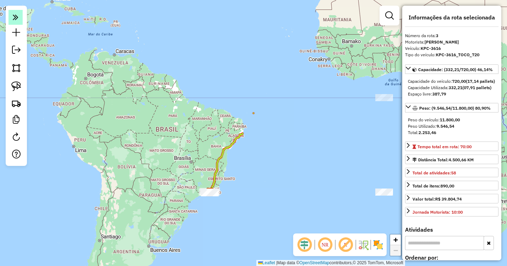
click at [13, 17] on icon at bounding box center [16, 17] width 6 height 10
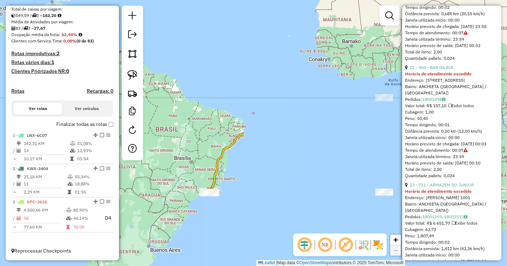
scroll to position [2691, 0]
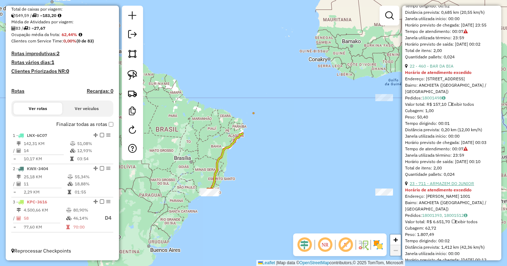
click at [462, 186] on link "23 - 711 - ARMAZEM DO JUNIOR" at bounding box center [442, 183] width 64 height 5
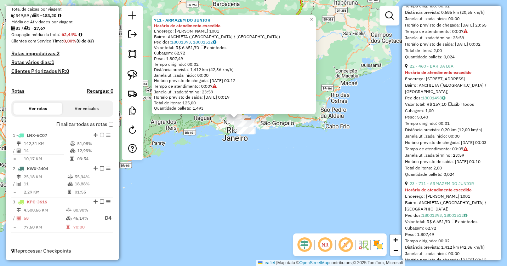
drag, startPoint x: 237, startPoint y: 127, endPoint x: 246, endPoint y: 156, distance: 30.7
click at [246, 156] on div "711 - ARMAZEM DO JUNIOR Horário de atendimento excedido Endereço: [PERSON_NAME]…" at bounding box center [253, 133] width 507 height 266
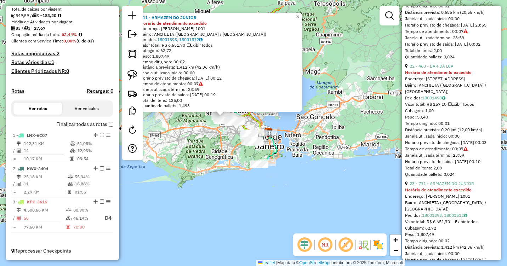
drag, startPoint x: 248, startPoint y: 114, endPoint x: 249, endPoint y: 163, distance: 49.2
click at [249, 163] on div "711 - ARMAZEM DO JUNIOR Horário de atendimento excedido Endereço: [PERSON_NAME]…" at bounding box center [253, 133] width 507 height 266
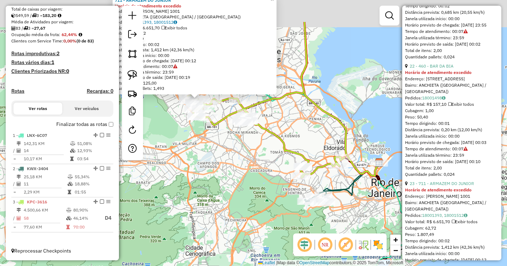
drag, startPoint x: 204, startPoint y: 124, endPoint x: 262, endPoint y: 179, distance: 80.4
click at [262, 179] on div "711 - ARMAZEM DO JUNIOR Horário de atendimento excedido Endereço: [PERSON_NAME]…" at bounding box center [253, 133] width 507 height 266
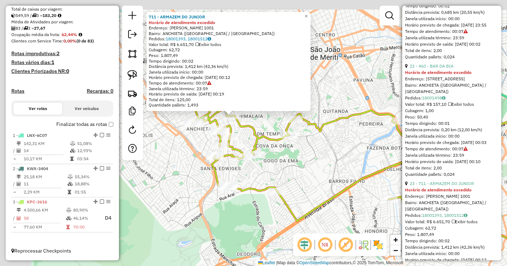
drag, startPoint x: 234, startPoint y: 158, endPoint x: 251, endPoint y: 171, distance: 21.5
click at [256, 191] on icon at bounding box center [395, 210] width 406 height 227
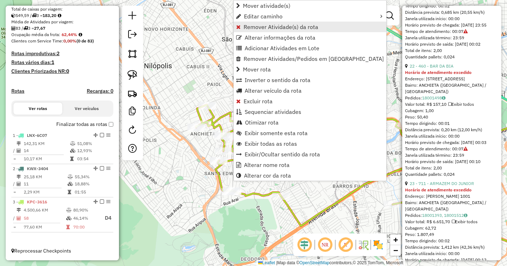
click at [285, 30] on span "Remover Atividade(s) da rota" at bounding box center [281, 27] width 75 height 6
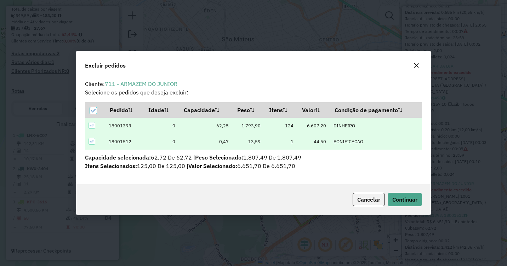
scroll to position [4, 2]
click at [409, 198] on span "Continuar" at bounding box center [404, 199] width 25 height 7
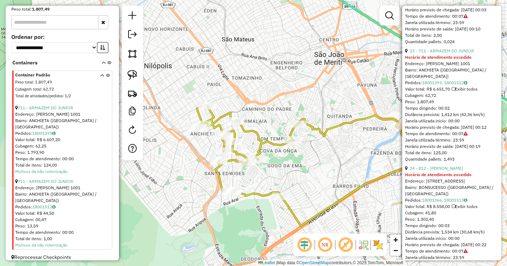
scroll to position [2833, 0]
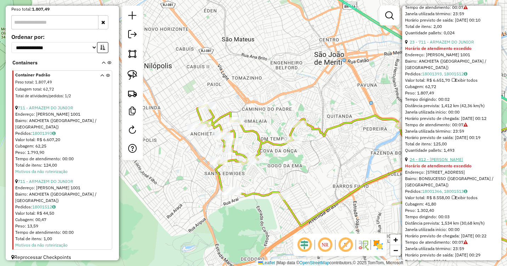
click at [462, 162] on link "24 - 812 - [PERSON_NAME]" at bounding box center [436, 159] width 53 height 5
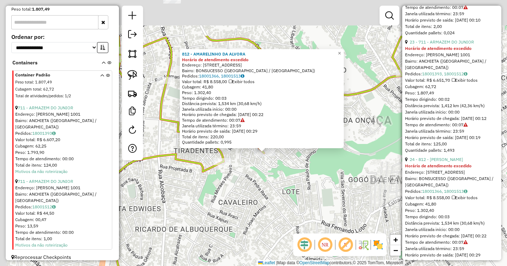
drag, startPoint x: 275, startPoint y: 181, endPoint x: 278, endPoint y: 187, distance: 6.7
click at [278, 187] on div "812 - AMARELINHO DA ALVORA Horário de atendimento excedido Endereço: [STREET_AD…" at bounding box center [253, 133] width 507 height 266
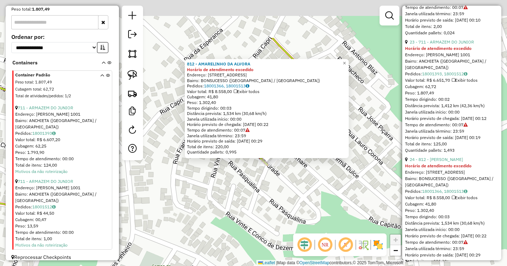
drag, startPoint x: 260, startPoint y: 146, endPoint x: 284, endPoint y: 209, distance: 67.9
click at [284, 209] on div "812 - AMARELINHO DA ALVORA Horário de atendimento excedido Endereço: [STREET_AD…" at bounding box center [253, 133] width 507 height 266
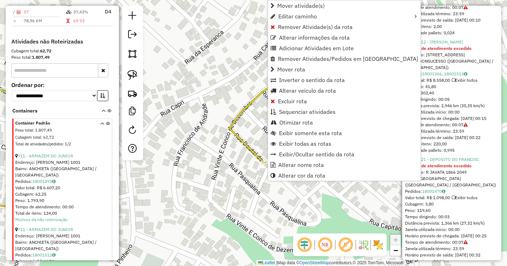
scroll to position [347, 0]
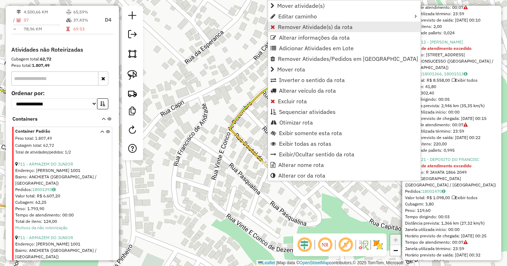
click at [287, 25] on span "Remover Atividade(s) da rota" at bounding box center [315, 27] width 75 height 6
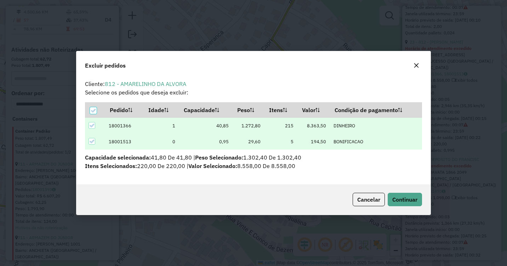
scroll to position [4, 2]
click at [407, 202] on span "Continuar" at bounding box center [404, 199] width 25 height 7
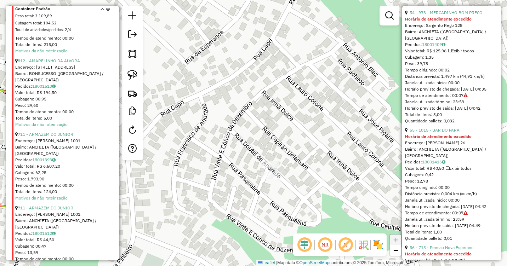
scroll to position [6278, 0]
click at [333, 169] on div "Janela de atendimento Grade de atendimento Capacidade Transportadoras Veículos …" at bounding box center [253, 133] width 507 height 266
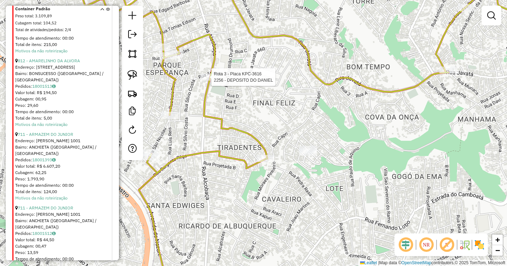
select select "**********"
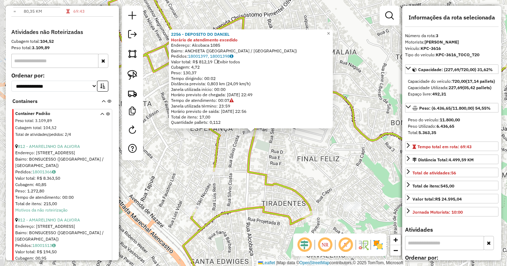
scroll to position [347, 0]
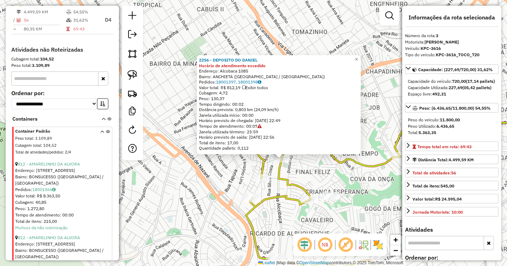
click at [53, 167] on div "812 - AMARELINHO DA ALVORA" at bounding box center [63, 164] width 96 height 6
click at [55, 167] on link "812 - AMARELINHO DA ALVORA" at bounding box center [49, 163] width 62 height 5
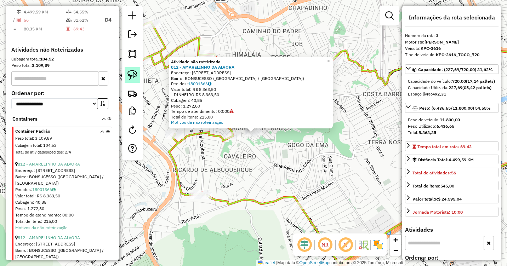
click at [129, 75] on img at bounding box center [132, 75] width 10 height 10
drag, startPoint x: 249, startPoint y: 143, endPoint x: 260, endPoint y: 142, distance: 11.4
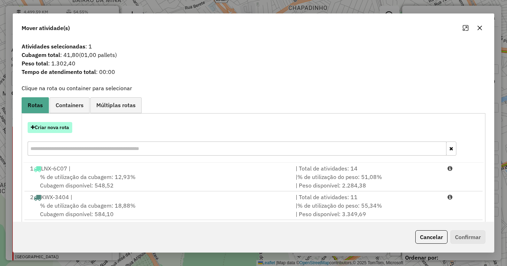
click at [66, 127] on button "Criar nova rota" at bounding box center [50, 127] width 45 height 11
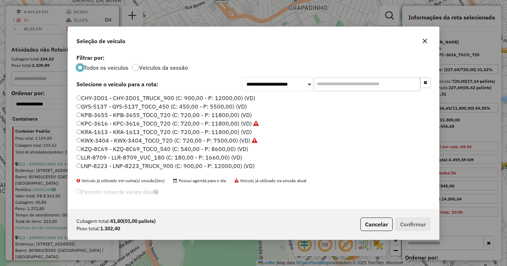
scroll to position [24, 0]
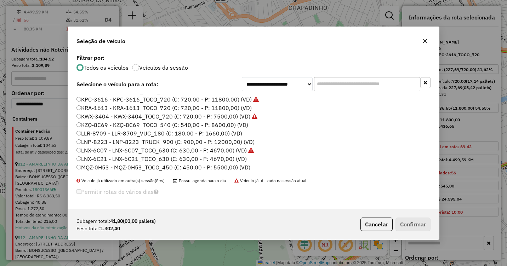
click at [130, 167] on label "MQZ-0H53 - MQZ-0H53_TOCO_450 (C: 450,00 - P: 5500,00) (VD)" at bounding box center [163, 167] width 174 height 8
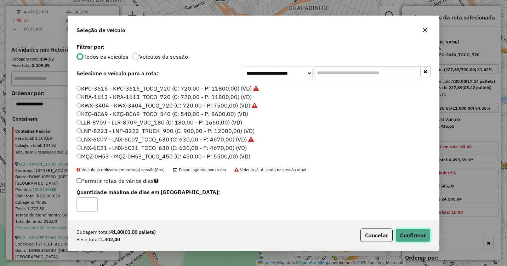
click at [410, 232] on button "Confirmar" at bounding box center [413, 235] width 35 height 13
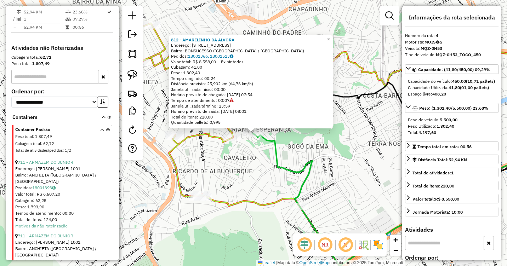
scroll to position [139, 0]
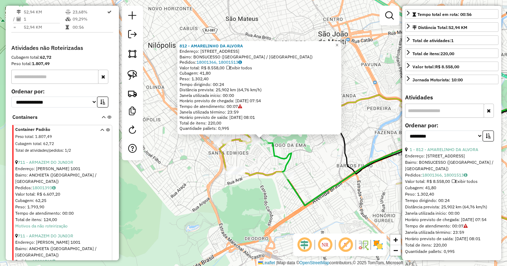
click at [329, 157] on div "812 - AMARELINHO DA ALVORA Endereço: [STREET_ADDRESS] Bairro: BONSUCESSO ([GEOG…" at bounding box center [253, 133] width 507 height 266
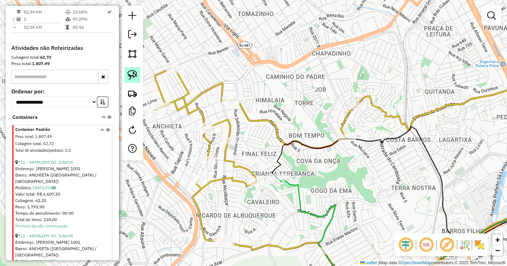
click at [131, 73] on img at bounding box center [132, 75] width 10 height 10
drag, startPoint x: 219, startPoint y: 104, endPoint x: 219, endPoint y: 108, distance: 4.2
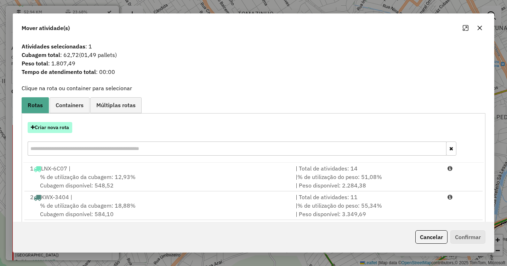
click at [65, 130] on button "Criar nova rota" at bounding box center [50, 127] width 45 height 11
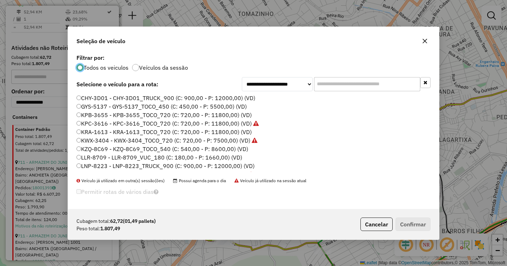
scroll to position [4, 2]
click at [110, 115] on label "KPB-3655 - KPB-3655_TOCO_720 (C: 720,00 - P: 11800,00) (VD)" at bounding box center [163, 115] width 175 height 8
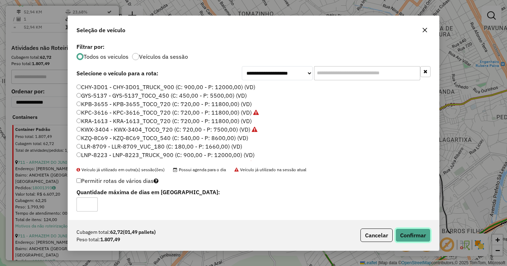
click at [416, 235] on button "Confirmar" at bounding box center [413, 235] width 35 height 13
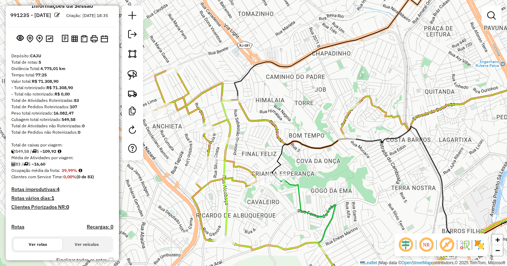
scroll to position [0, 0]
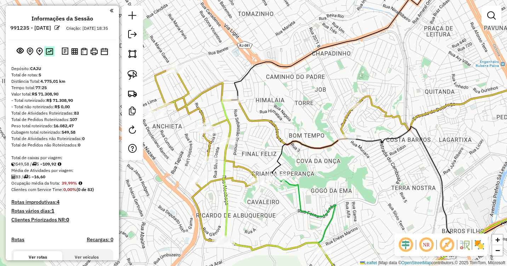
click at [47, 55] on img at bounding box center [49, 51] width 7 height 7
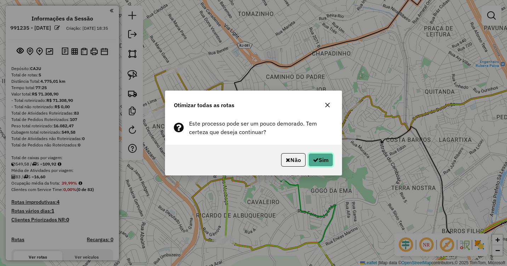
click at [319, 160] on button "Sim" at bounding box center [320, 159] width 25 height 13
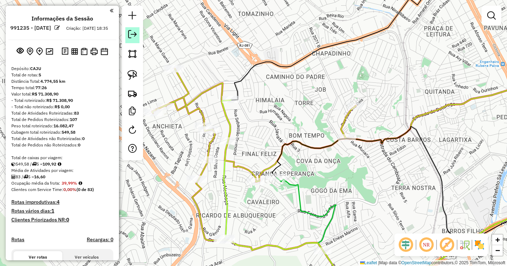
click at [132, 37] on em at bounding box center [132, 34] width 8 height 8
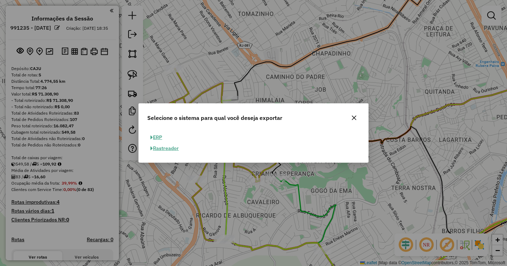
click at [160, 136] on button "ERP" at bounding box center [156, 137] width 18 height 11
select select "**"
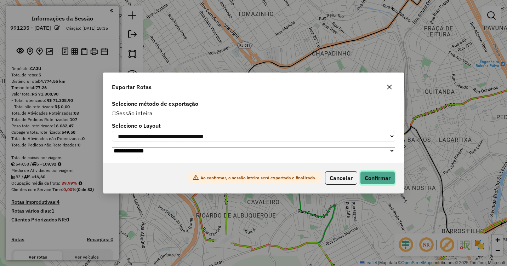
click at [386, 178] on button "Confirmar" at bounding box center [377, 177] width 35 height 13
